Goal: Check status

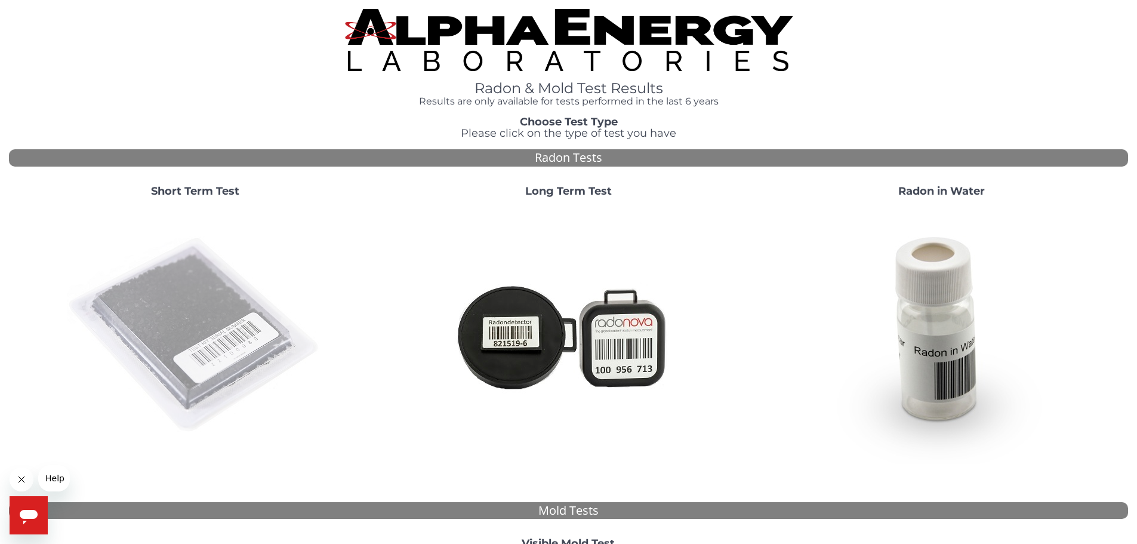
click at [204, 295] on img at bounding box center [195, 335] width 257 height 257
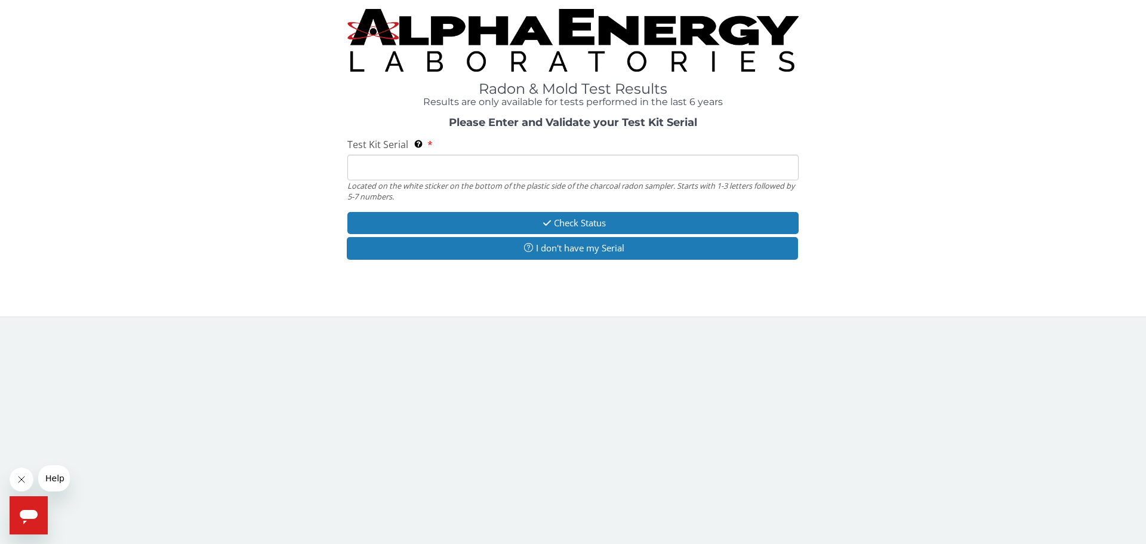
click at [407, 162] on input "Test Kit Serial Located on the white sticker on the bottom of the plastic side …" at bounding box center [572, 168] width 451 height 26
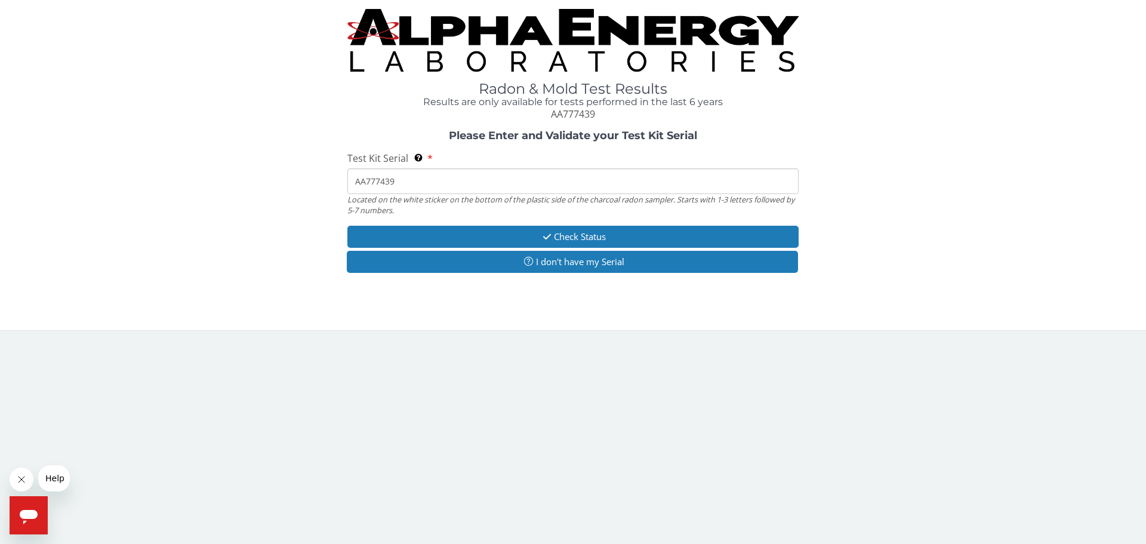
type input "AA777439"
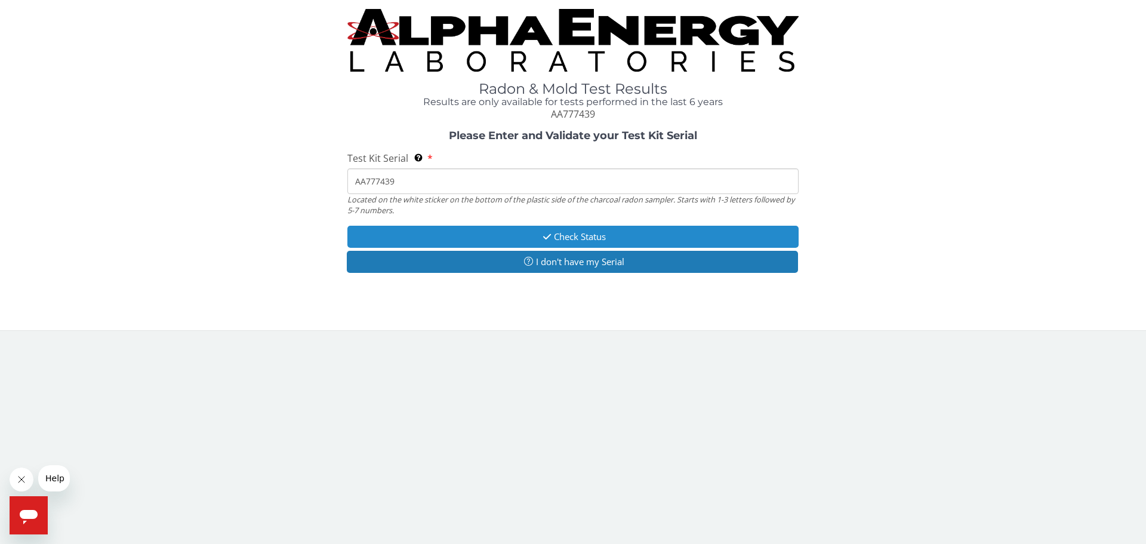
click at [573, 240] on button "Check Status" at bounding box center [572, 237] width 451 height 22
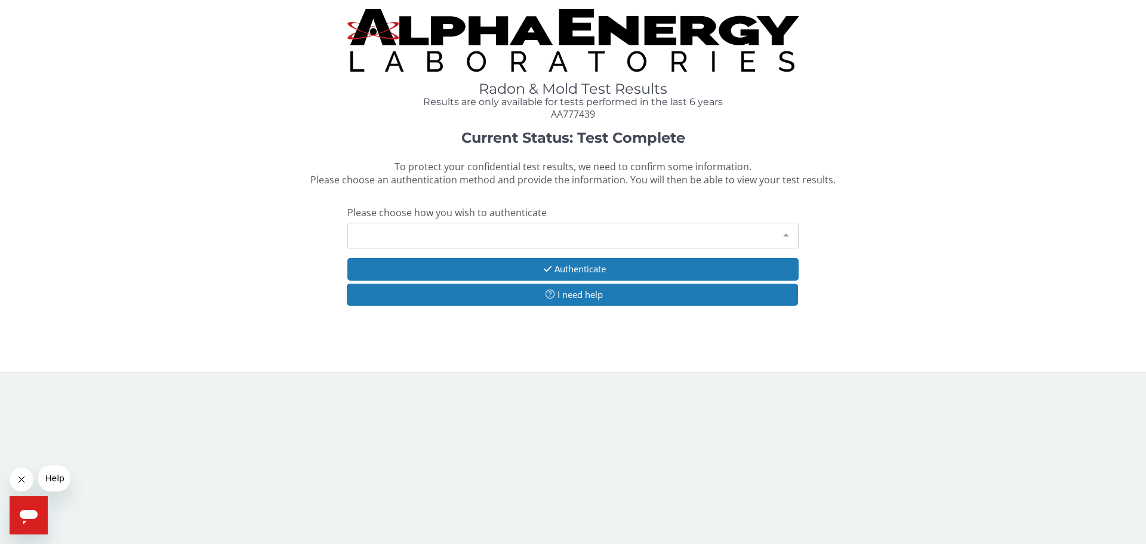
click at [785, 233] on div at bounding box center [786, 234] width 24 height 23
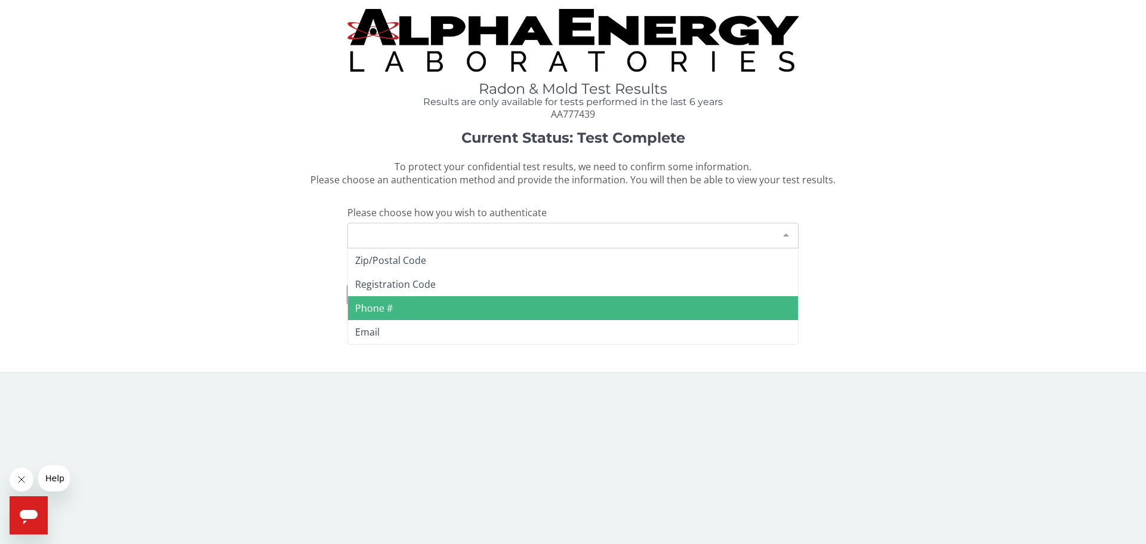
click at [380, 308] on span "Phone #" at bounding box center [374, 307] width 38 height 13
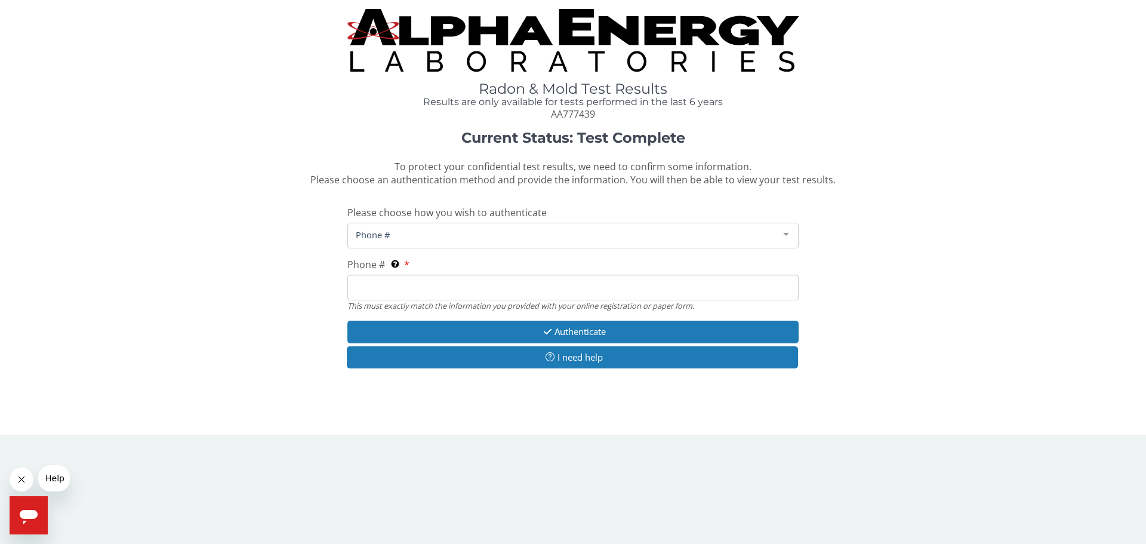
click at [430, 288] on input "Phone # This must exactly match the information you provided with your online r…" at bounding box center [572, 288] width 451 height 26
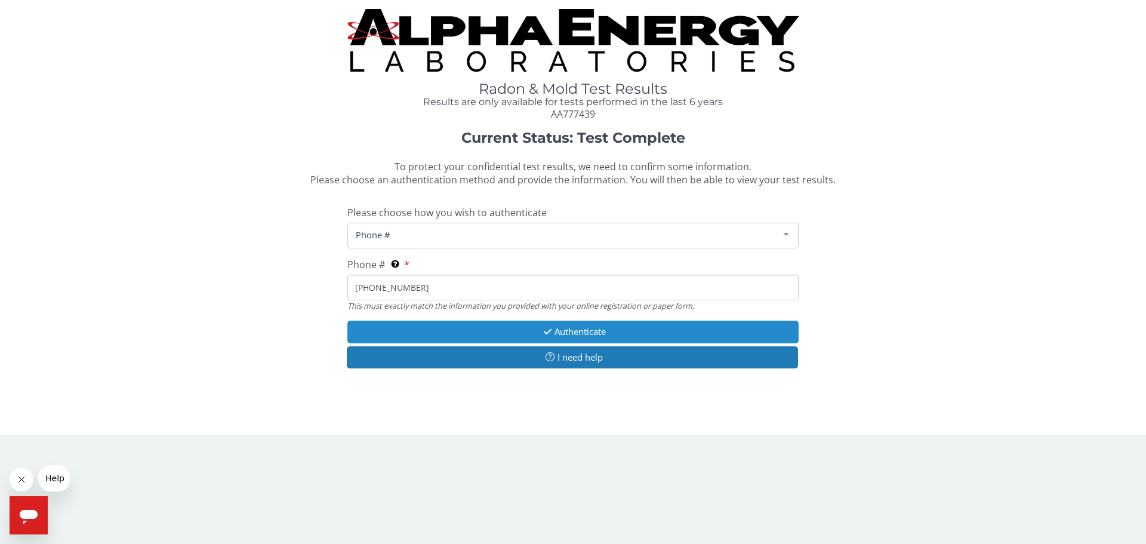
type input "[PHONE_NUMBER]"
click at [583, 327] on button "Authenticate" at bounding box center [572, 332] width 451 height 22
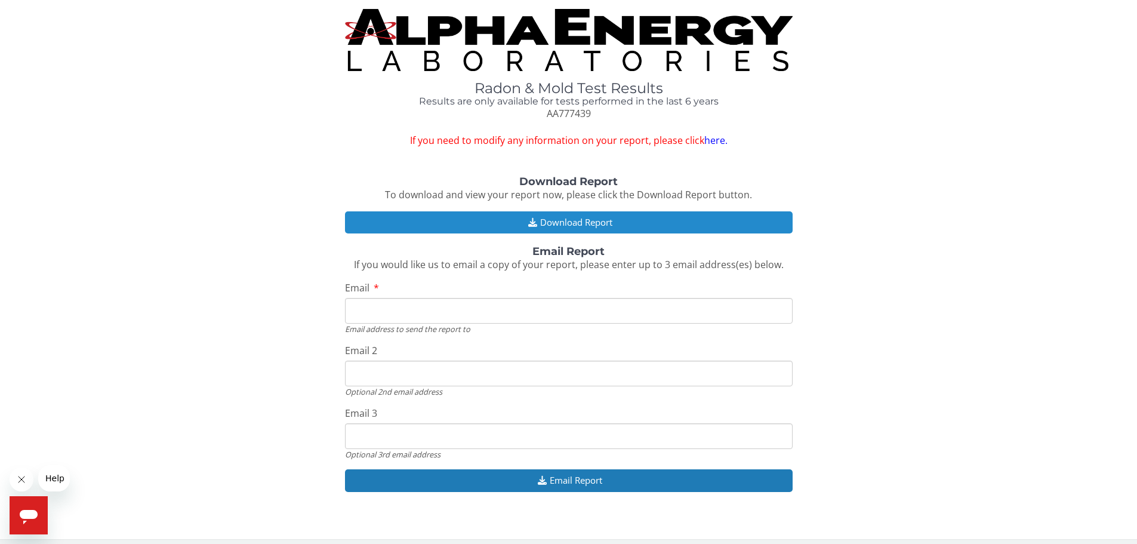
click at [536, 218] on icon "button" at bounding box center [532, 222] width 15 height 9
